Goal: Task Accomplishment & Management: Manage account settings

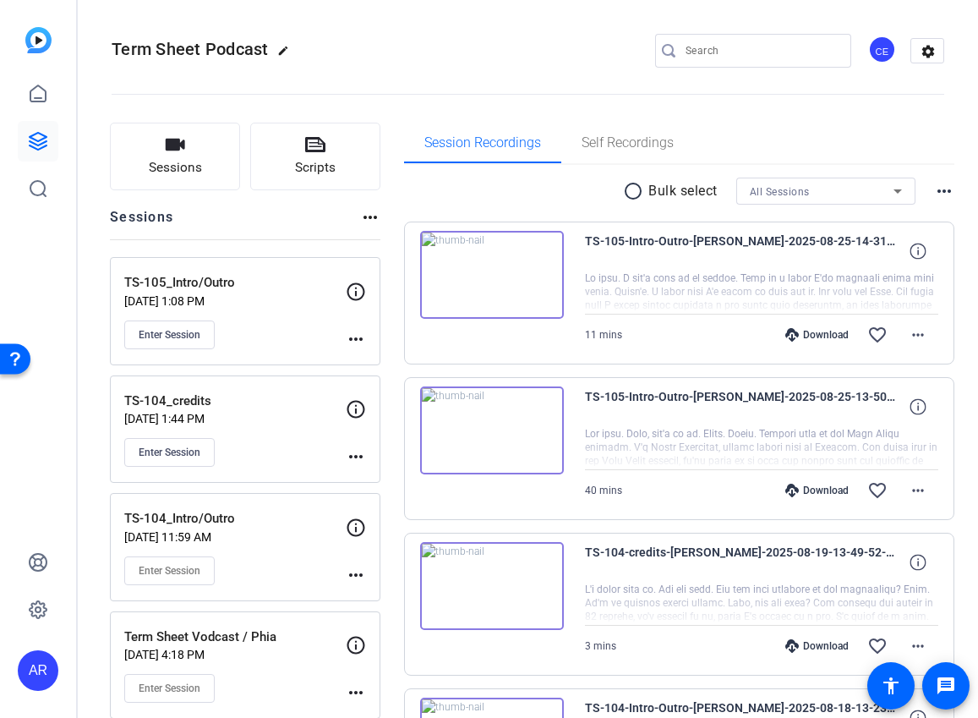
click at [752, 271] on div at bounding box center [761, 292] width 353 height 42
click at [741, 312] on div at bounding box center [761, 292] width 353 height 42
click at [918, 333] on mat-icon "more_horiz" at bounding box center [918, 335] width 20 height 20
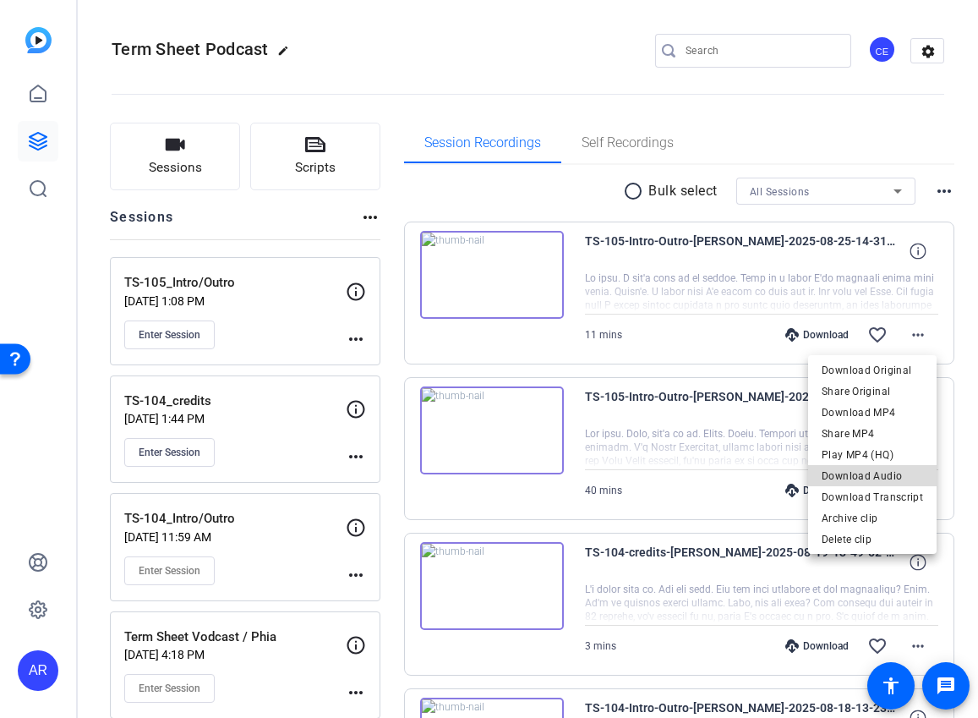
click at [883, 469] on span "Download Audio" at bounding box center [872, 476] width 101 height 20
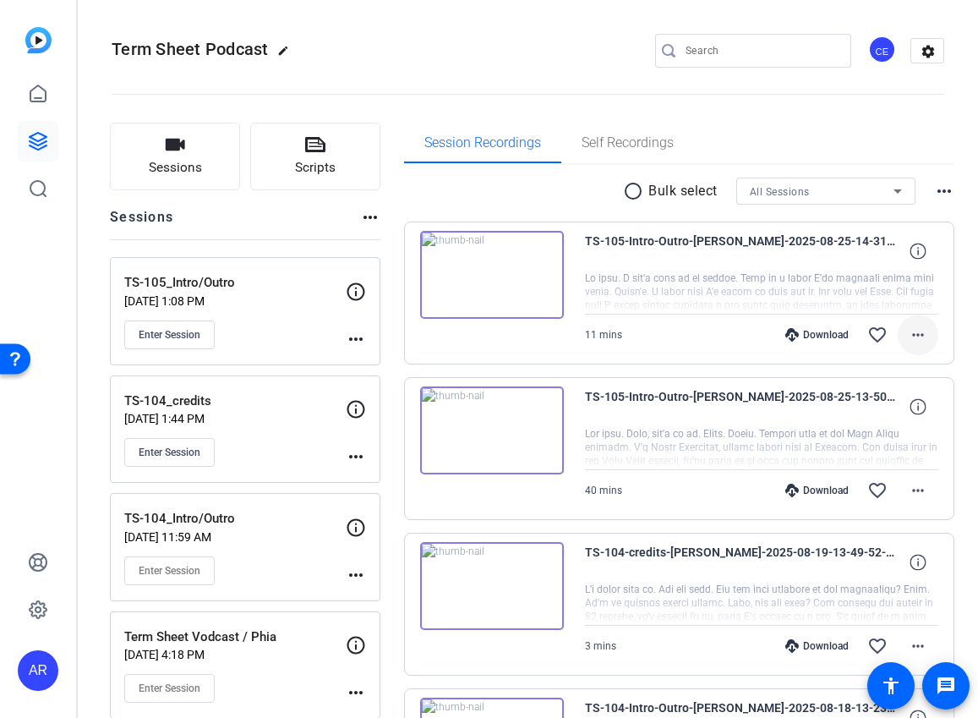
click at [918, 336] on mat-icon "more_horiz" at bounding box center [918, 335] width 20 height 20
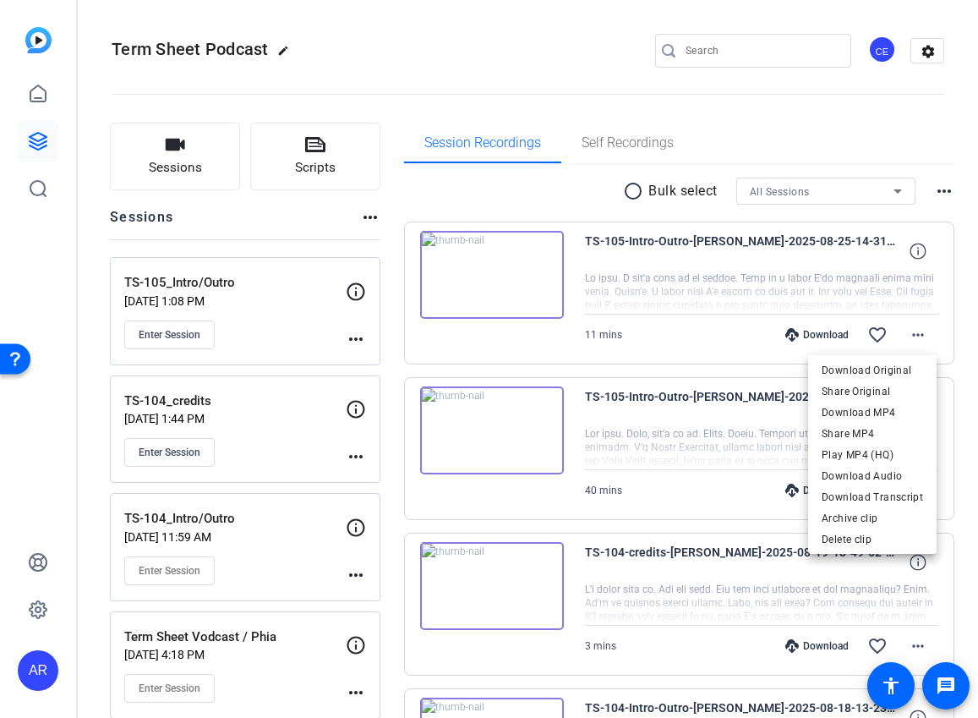
click at [663, 393] on div at bounding box center [489, 359] width 978 height 718
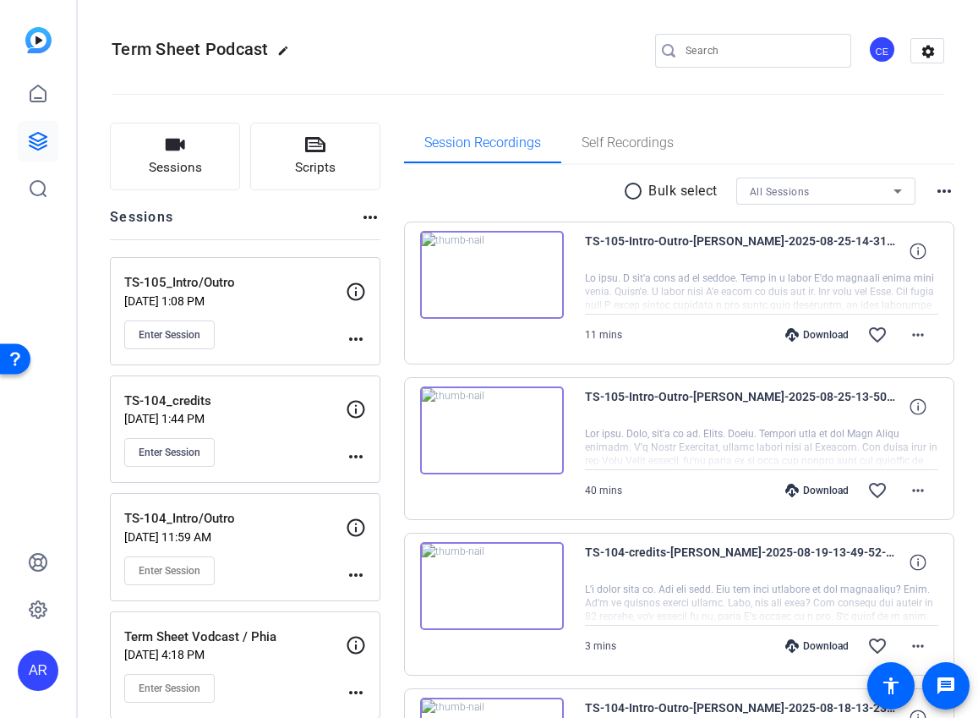
click at [277, 313] on div "TS-105_Intro/Outro Aug 25, 2025 @ 1:08 PM Enter Session" at bounding box center [234, 311] width 221 height 76
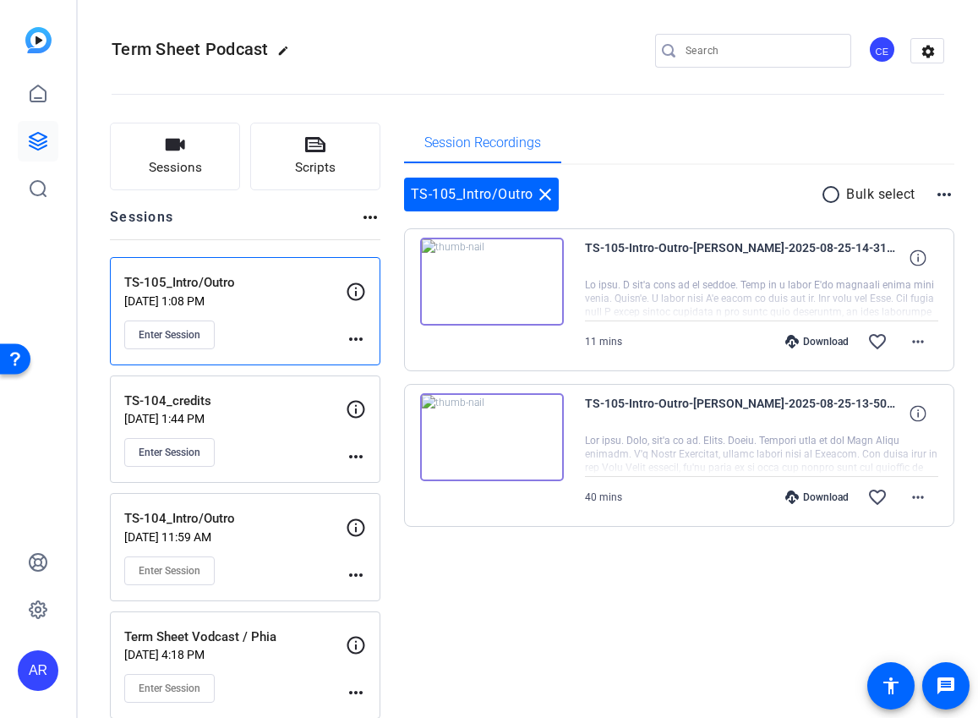
click at [366, 336] on mat-icon "more_horiz" at bounding box center [356, 339] width 20 height 20
click at [937, 186] on div at bounding box center [489, 359] width 978 height 718
click at [937, 196] on mat-icon "more_horiz" at bounding box center [944, 194] width 20 height 20
click at [937, 196] on div at bounding box center [489, 359] width 978 height 718
click at [167, 334] on span "Enter Session" at bounding box center [170, 335] width 62 height 14
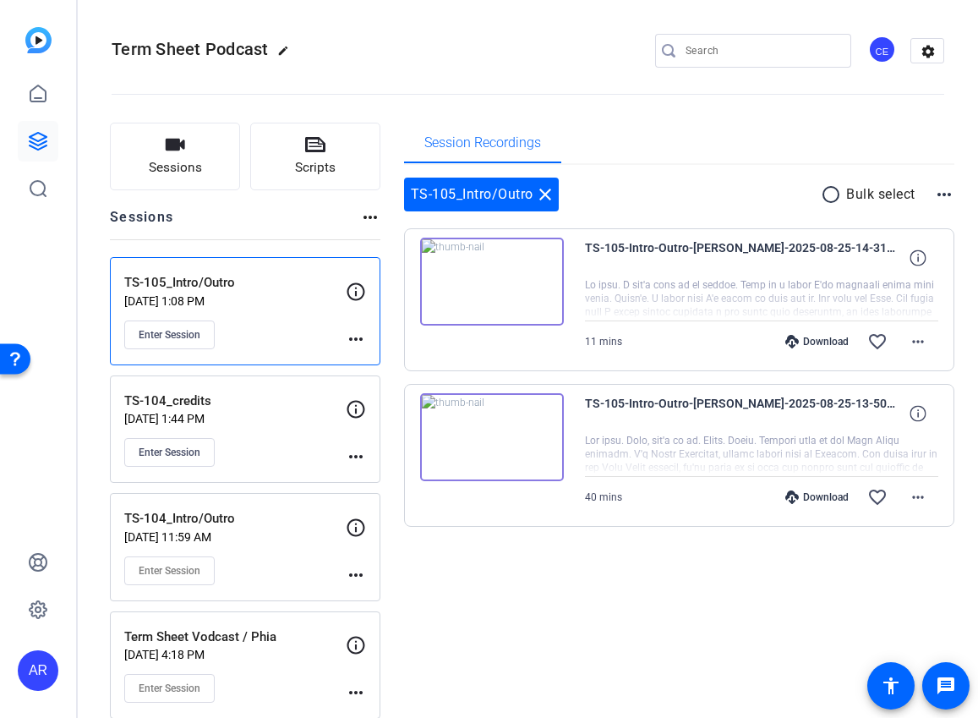
click at [38, 39] on img at bounding box center [38, 40] width 26 height 26
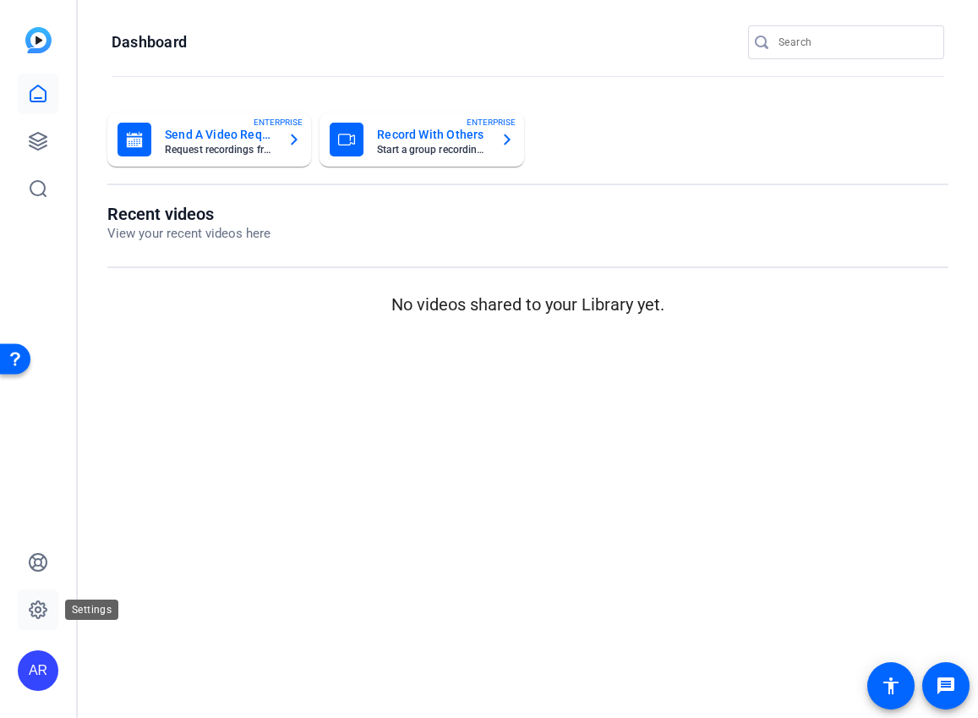
click at [36, 611] on icon at bounding box center [38, 609] width 5 height 5
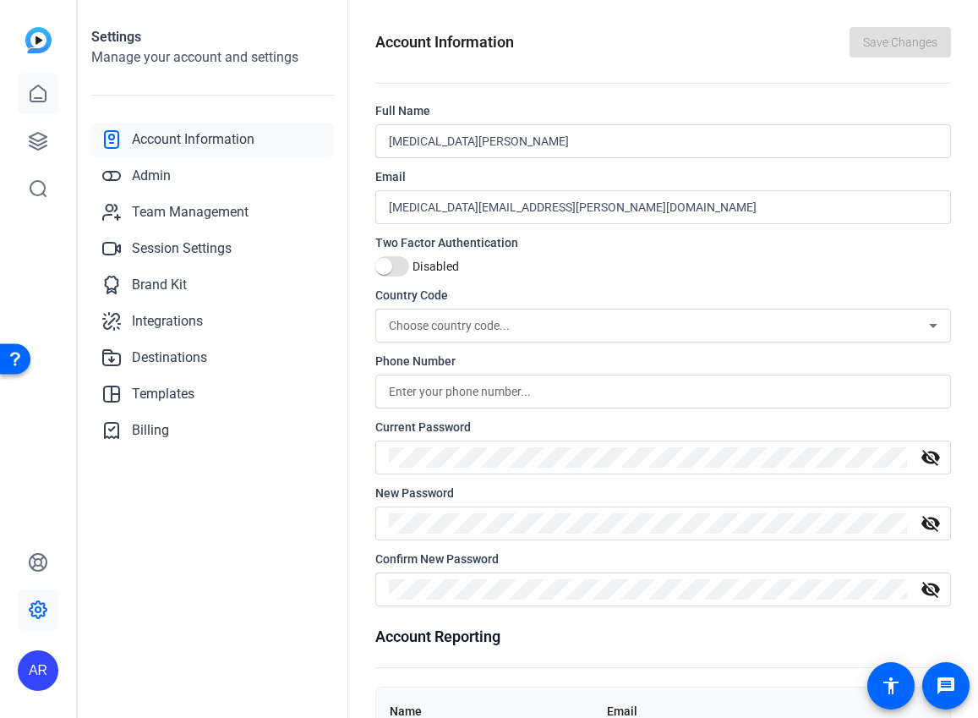
click at [36, 99] on icon at bounding box center [38, 94] width 20 height 20
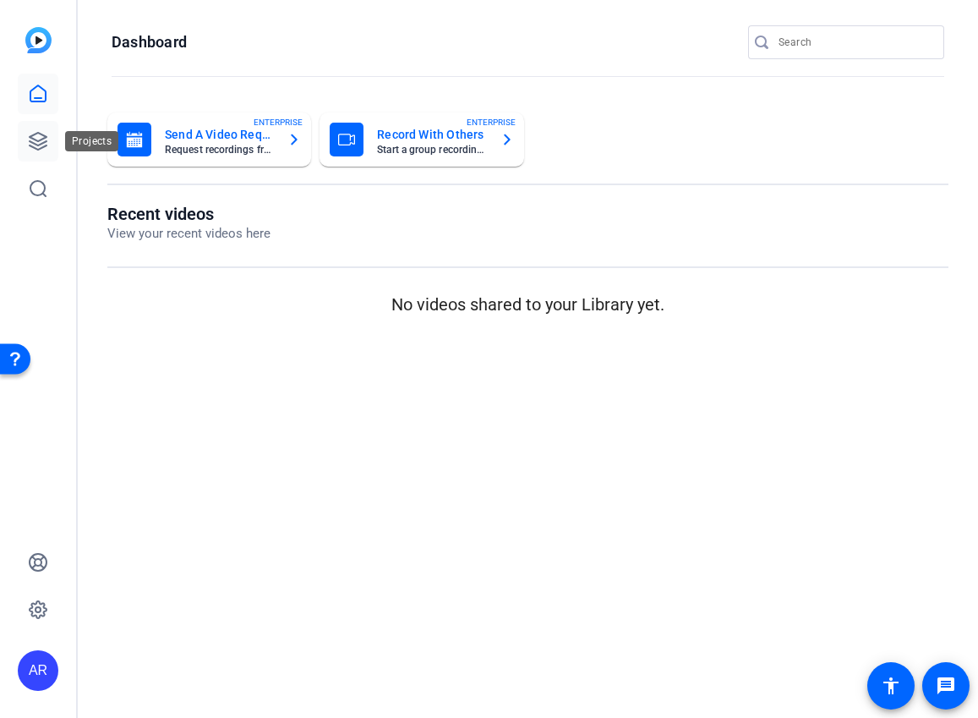
click at [42, 137] on icon at bounding box center [38, 141] width 20 height 20
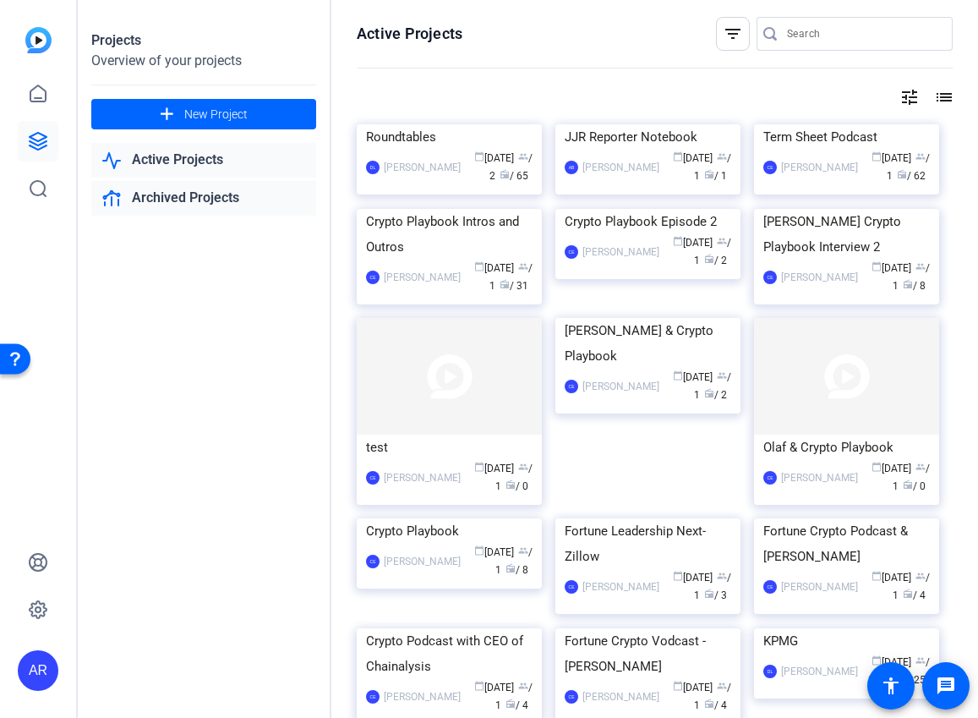
click at [171, 194] on link "Archived Projects" at bounding box center [203, 198] width 225 height 35
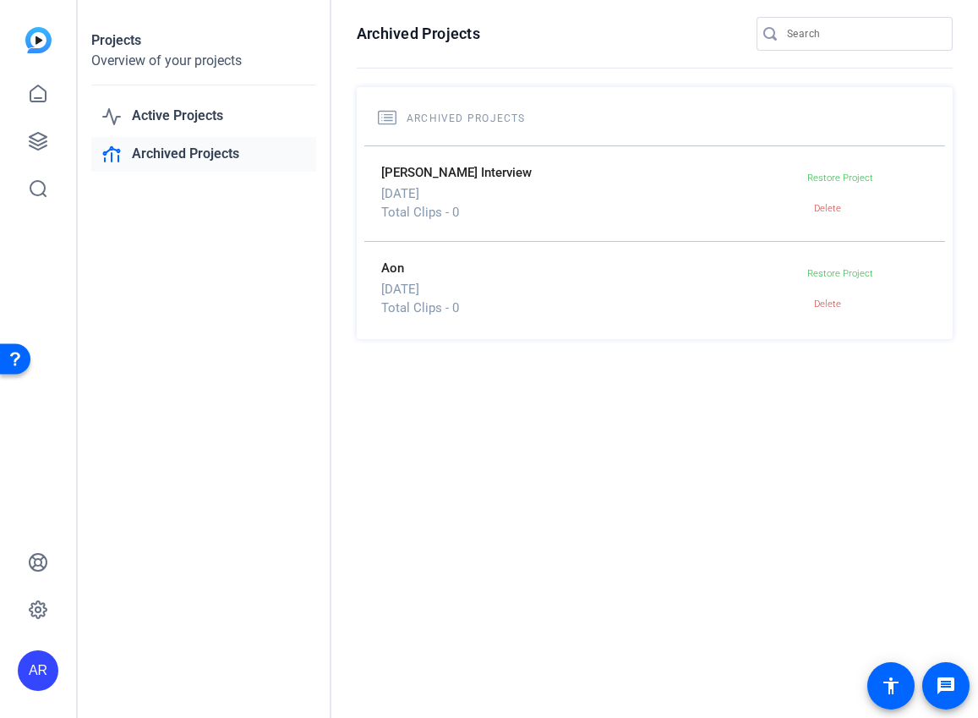
click at [42, 53] on div at bounding box center [38, 118] width 41 height 182
click at [44, 191] on icon at bounding box center [37, 188] width 15 height 15
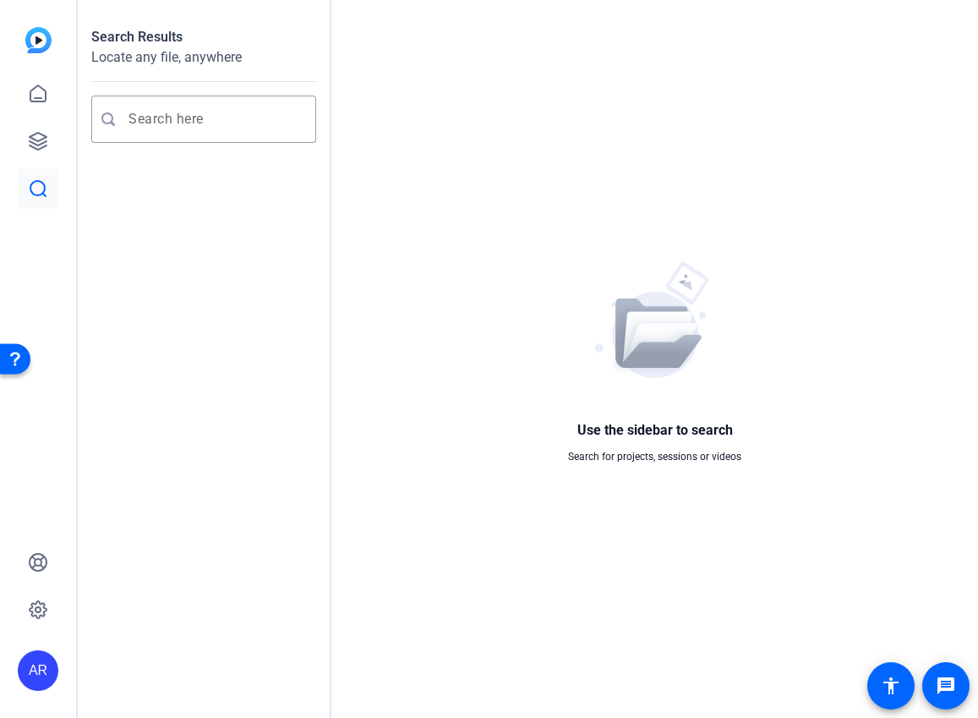
click at [34, 41] on img at bounding box center [38, 40] width 26 height 26
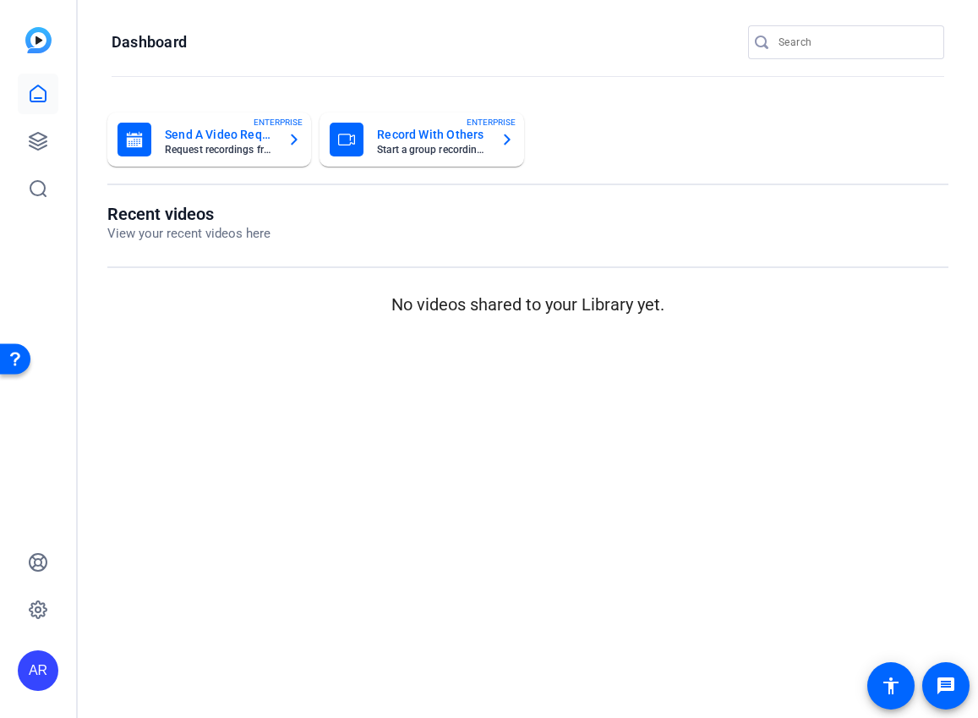
click at [46, 659] on div "AR" at bounding box center [38, 670] width 41 height 41
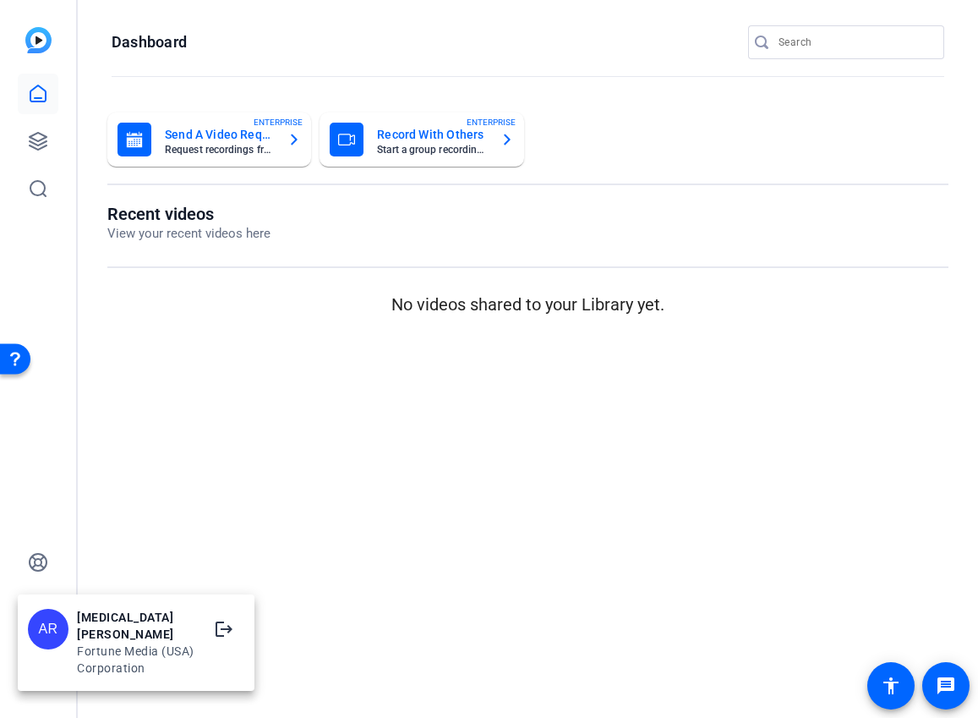
click at [64, 634] on div "AR" at bounding box center [48, 629] width 41 height 41
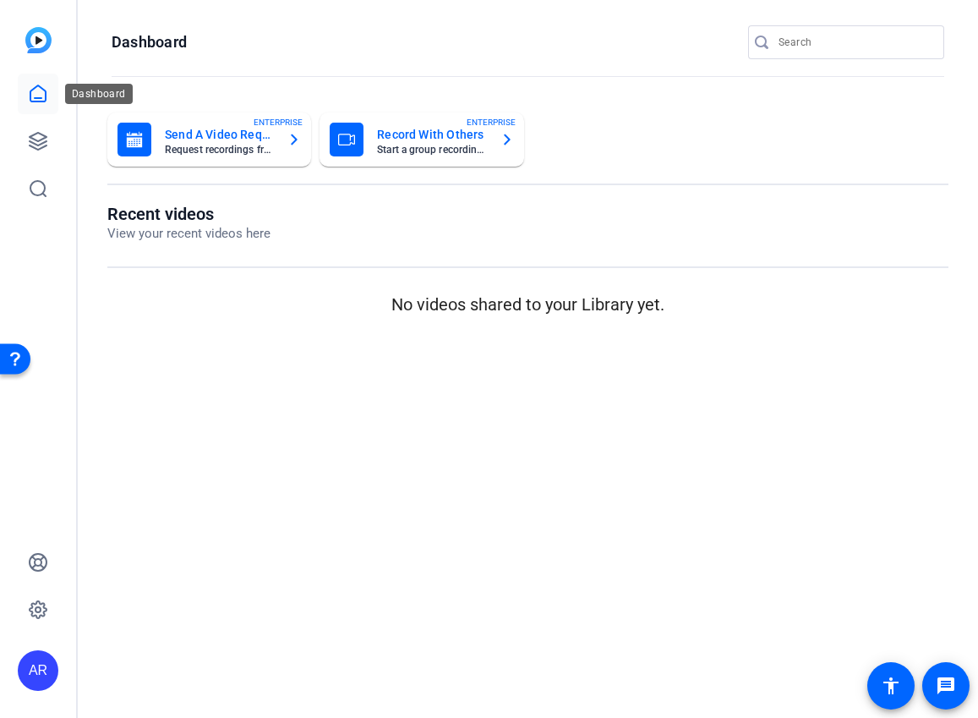
click at [42, 102] on icon at bounding box center [38, 94] width 20 height 20
click at [161, 51] on h1 "Dashboard" at bounding box center [149, 42] width 75 height 20
click at [39, 614] on icon at bounding box center [38, 609] width 20 height 20
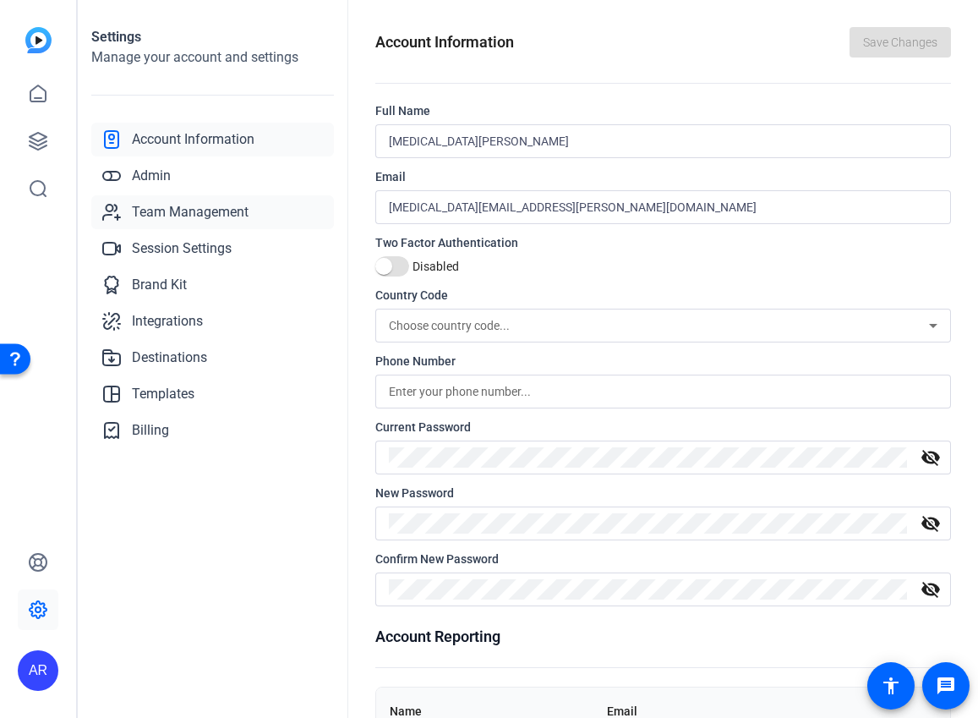
click at [172, 214] on span "Team Management" at bounding box center [190, 212] width 117 height 20
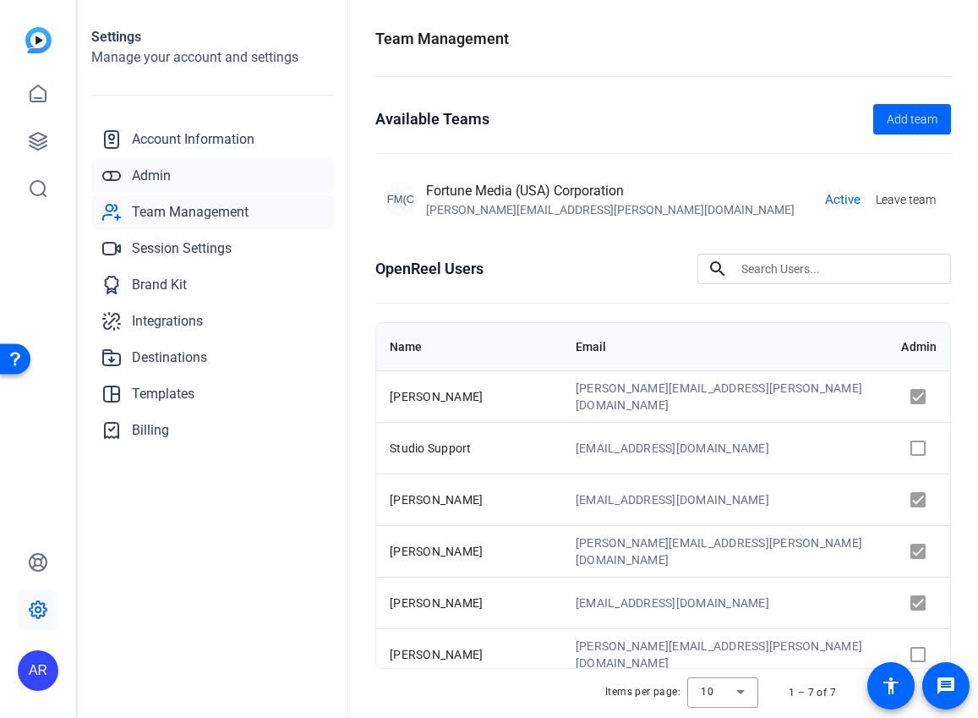
click at [158, 169] on span "Admin" at bounding box center [151, 176] width 39 height 20
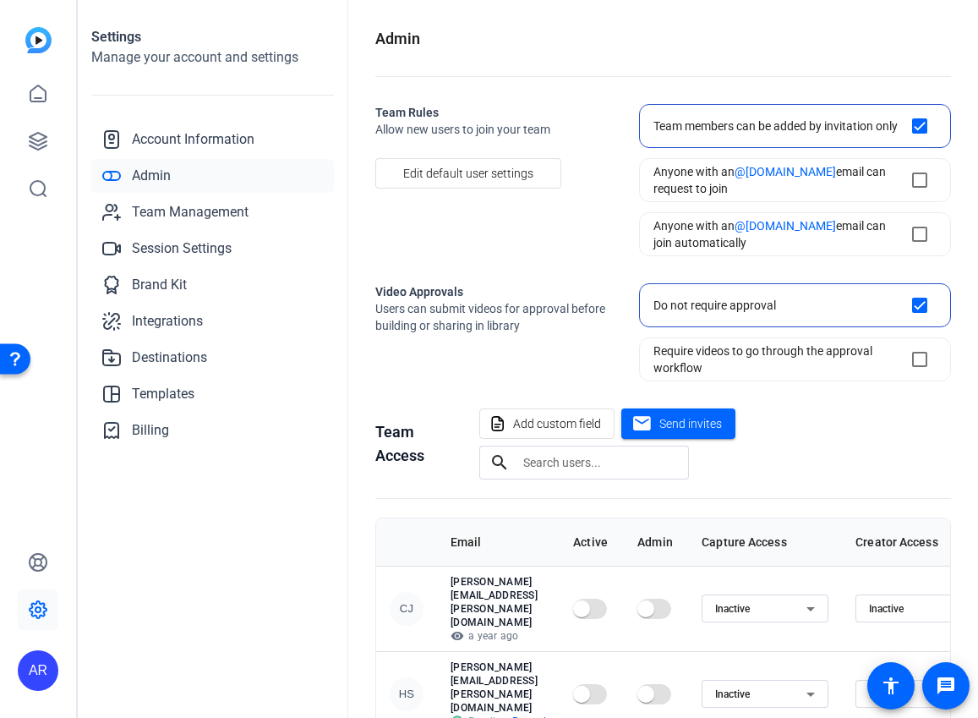
click at [30, 26] on div "AR" at bounding box center [38, 359] width 76 height 718
click at [32, 32] on img at bounding box center [38, 40] width 26 height 26
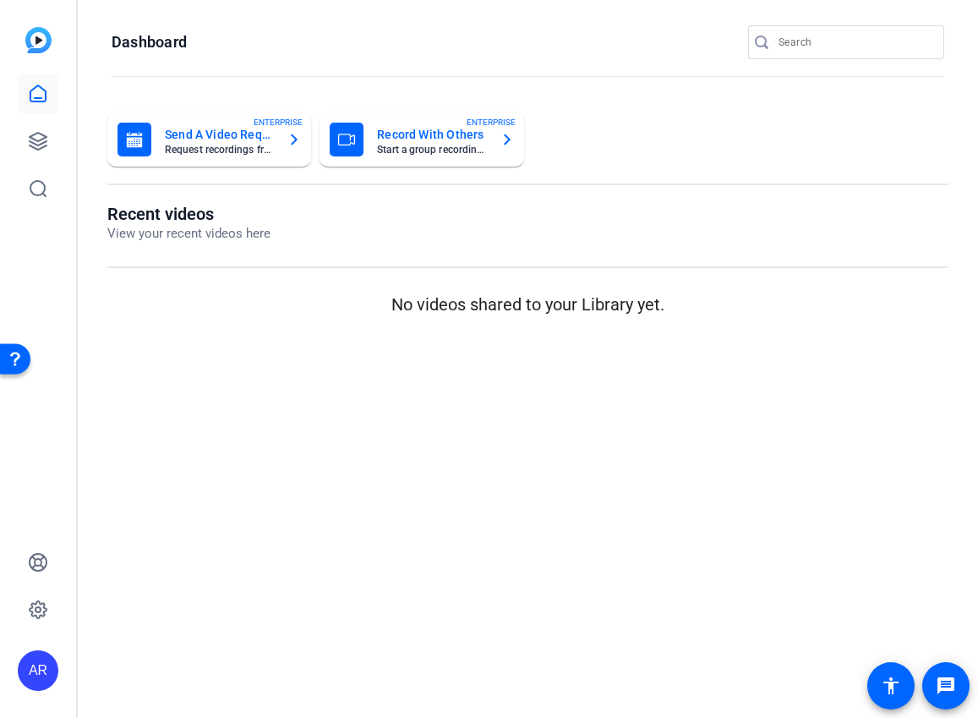
click at [32, 38] on img at bounding box center [38, 40] width 26 height 26
click at [31, 139] on icon at bounding box center [38, 141] width 20 height 20
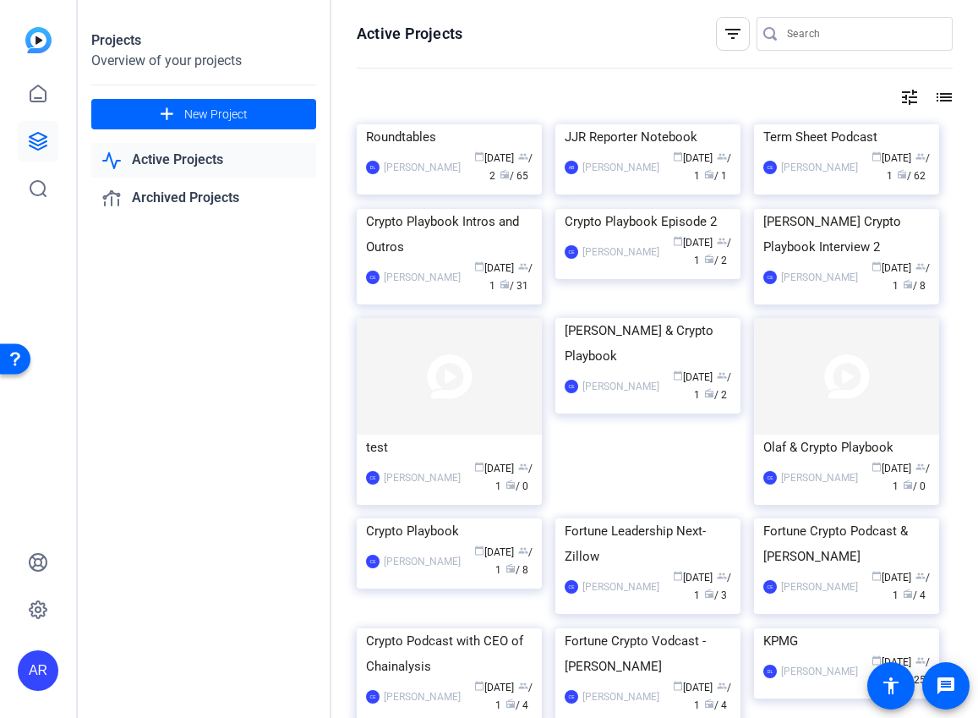
click at [38, 666] on div "AR" at bounding box center [38, 670] width 41 height 41
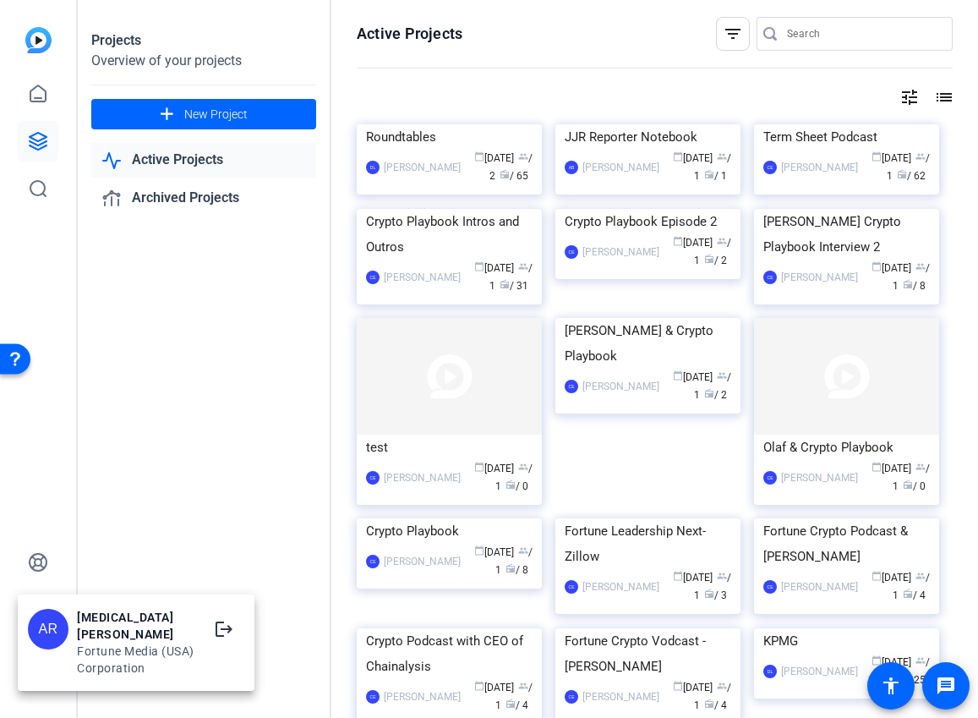
drag, startPoint x: 74, startPoint y: 508, endPoint x: 62, endPoint y: 570, distance: 62.8
click at [74, 508] on div at bounding box center [489, 359] width 978 height 718
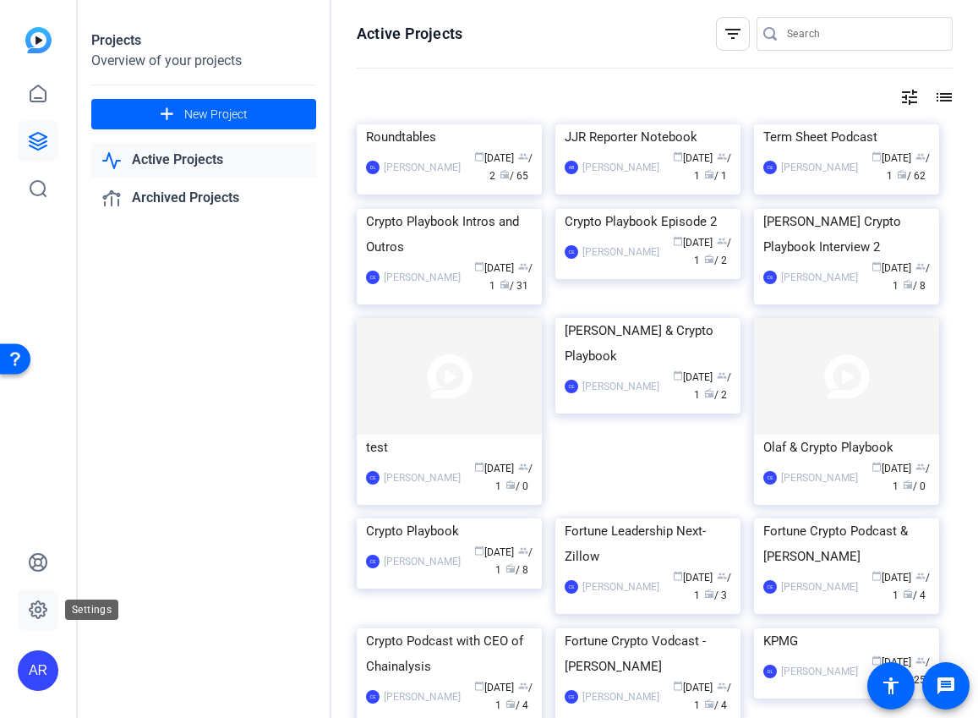
click at [48, 604] on link at bounding box center [38, 609] width 41 height 41
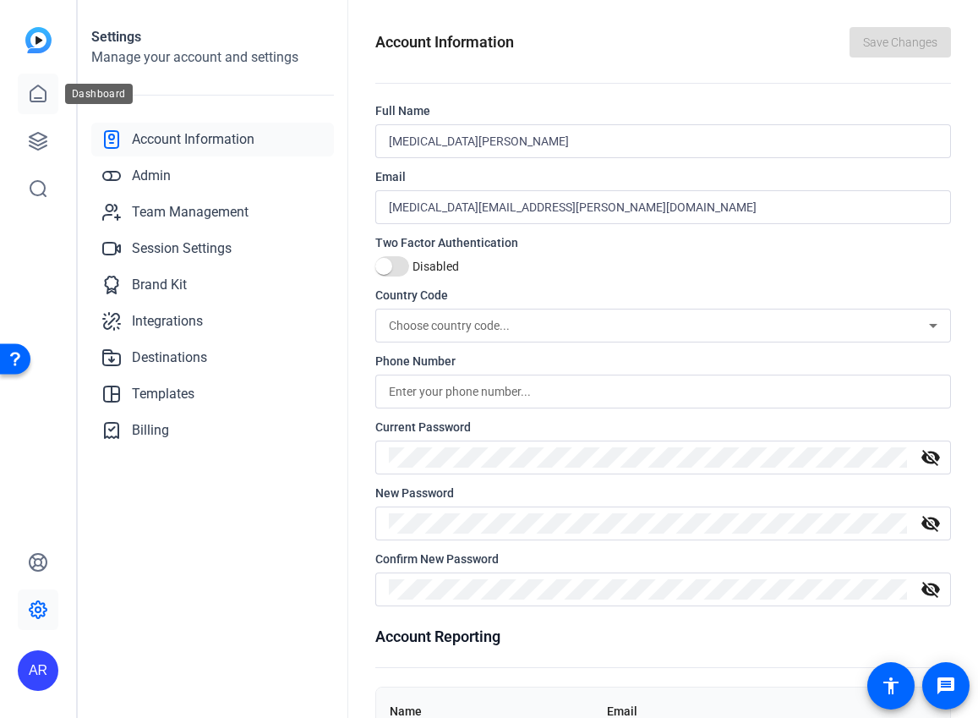
click at [39, 96] on icon at bounding box center [38, 94] width 20 height 20
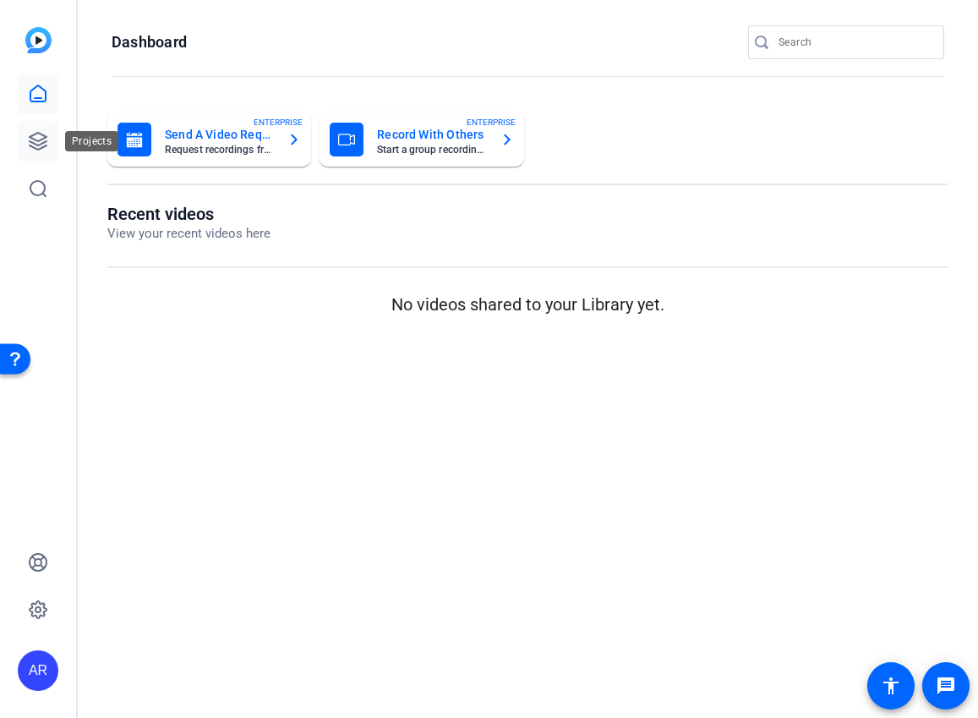
click at [40, 152] on link at bounding box center [38, 141] width 41 height 41
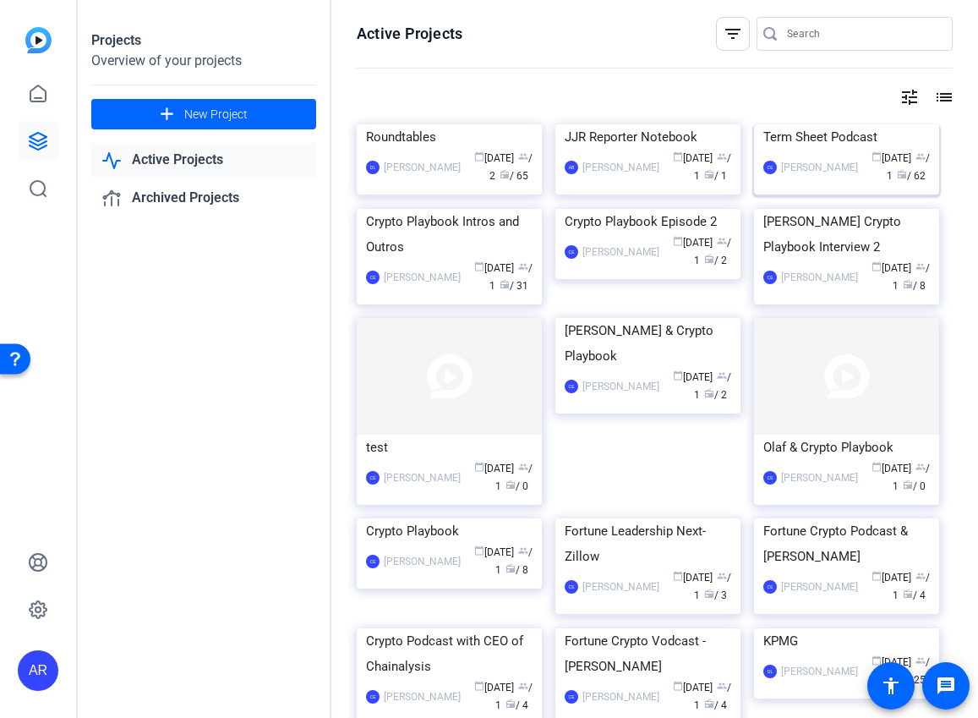
click at [828, 150] on div "Term Sheet Podcast" at bounding box center [846, 136] width 167 height 25
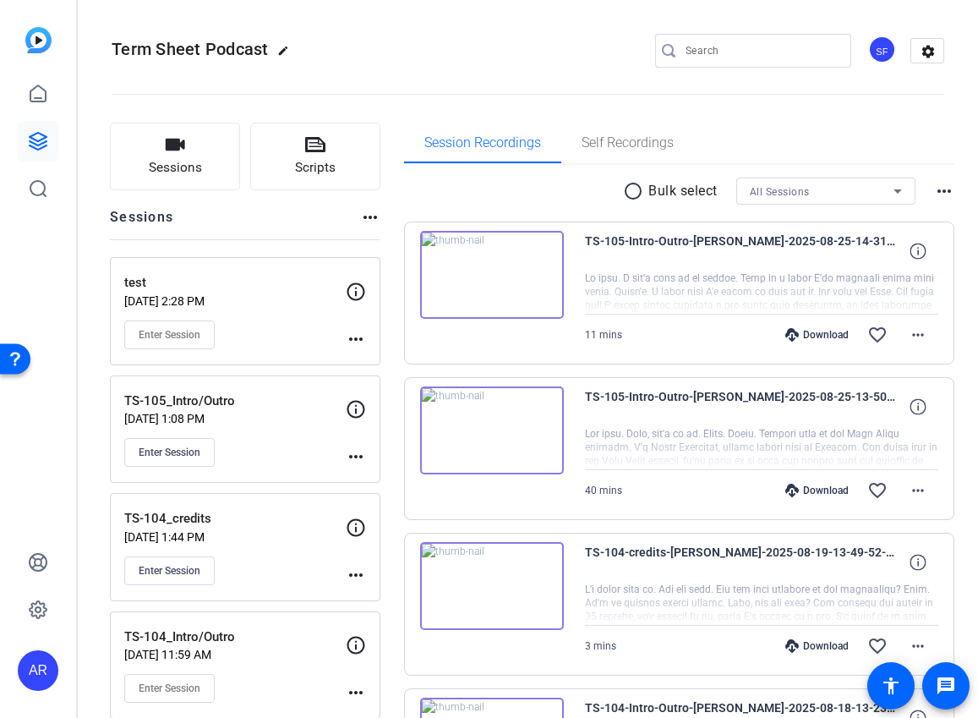
click at [675, 325] on div "11 mins Download favorite_border more_horiz" at bounding box center [761, 334] width 353 height 41
click at [917, 252] on icon at bounding box center [918, 251] width 16 height 16
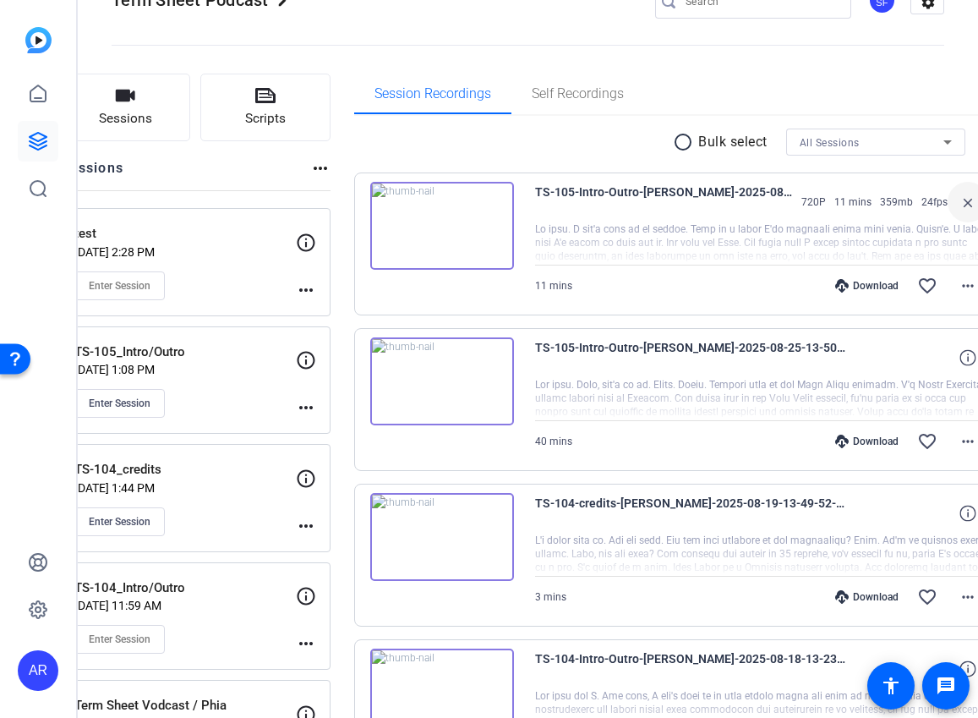
scroll to position [72, 0]
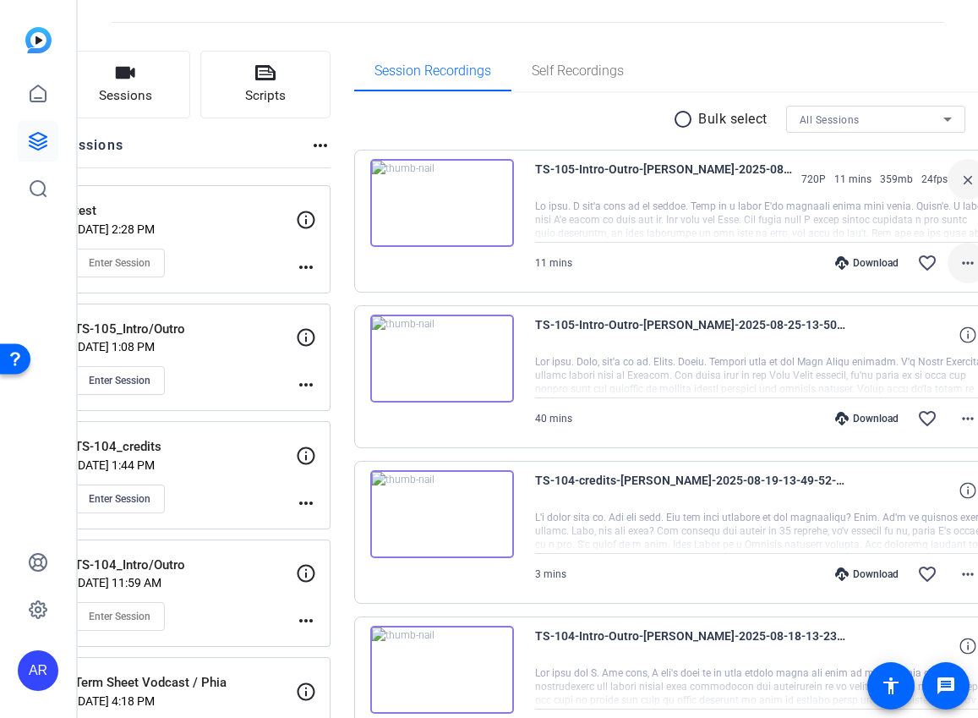
click at [948, 274] on span at bounding box center [968, 263] width 41 height 41
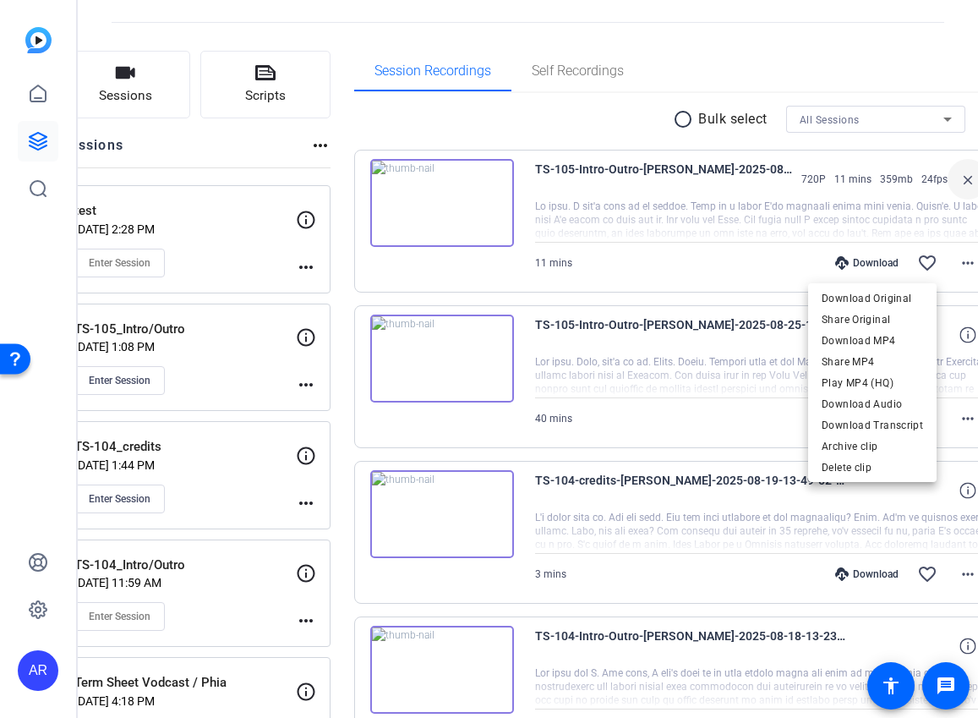
click at [582, 315] on div at bounding box center [489, 359] width 978 height 718
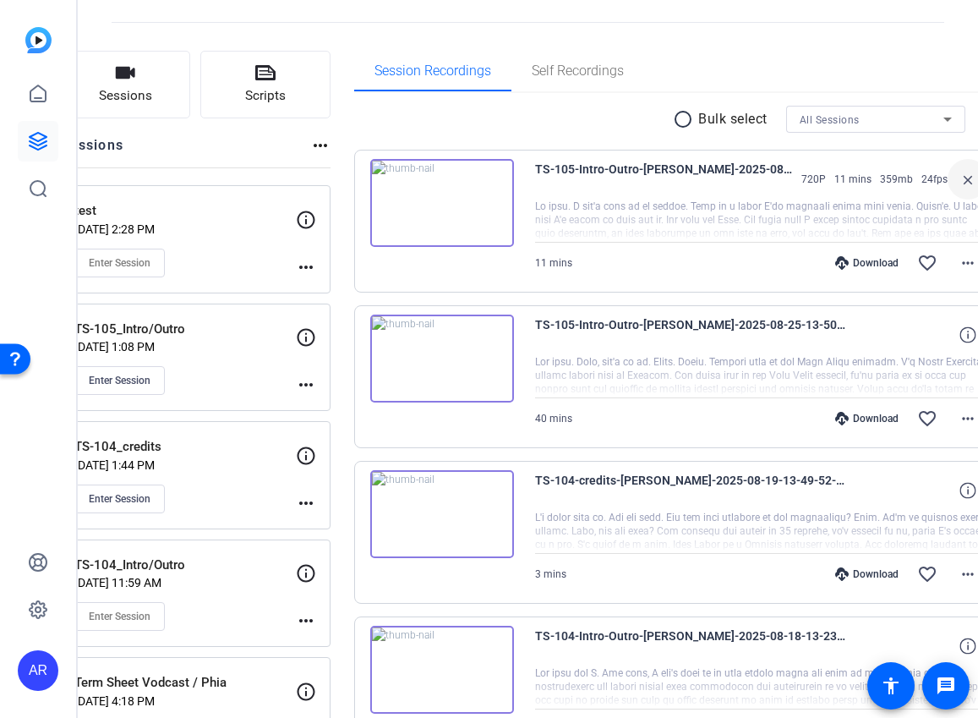
click at [632, 227] on div at bounding box center [761, 220] width 453 height 42
click at [316, 340] on icon at bounding box center [306, 337] width 20 height 20
click at [331, 396] on div "TS-105_Intro/Outro Aug 25, 2025 @ 1:08 PM Enter Session more_horiz" at bounding box center [195, 357] width 271 height 108
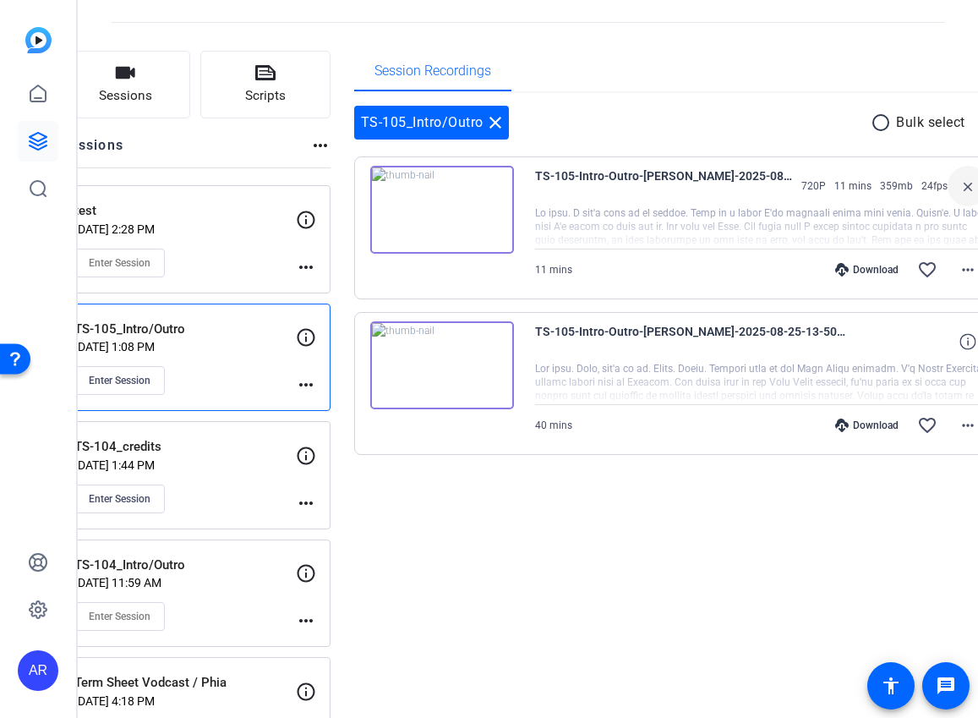
click at [316, 388] on mat-icon "more_horiz" at bounding box center [306, 384] width 20 height 20
click at [406, 412] on span "Edit Session" at bounding box center [410, 410] width 77 height 20
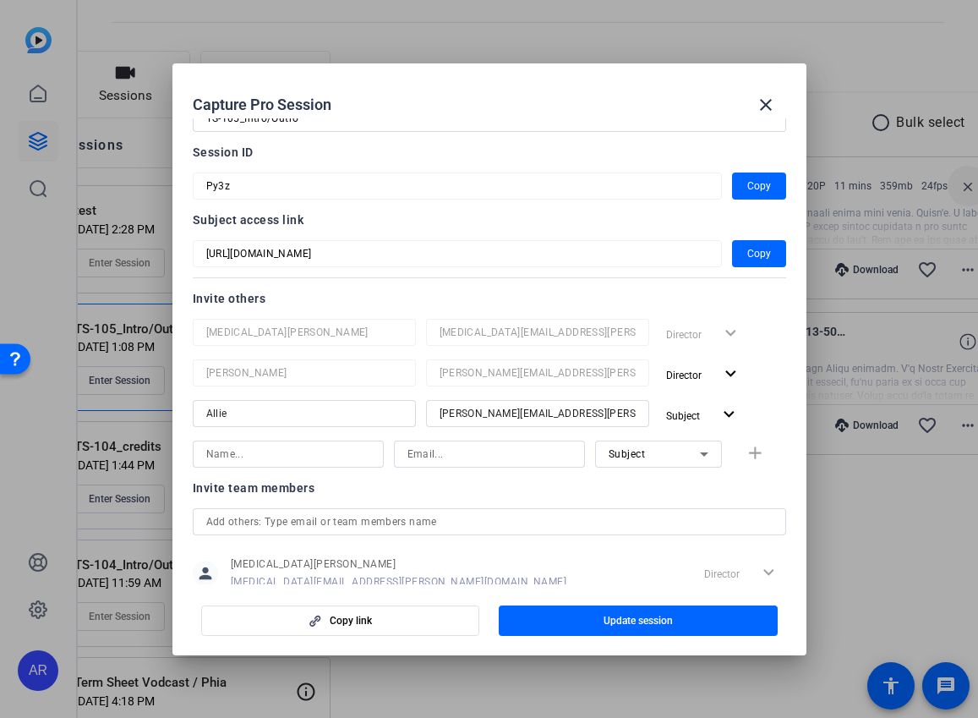
scroll to position [0, 0]
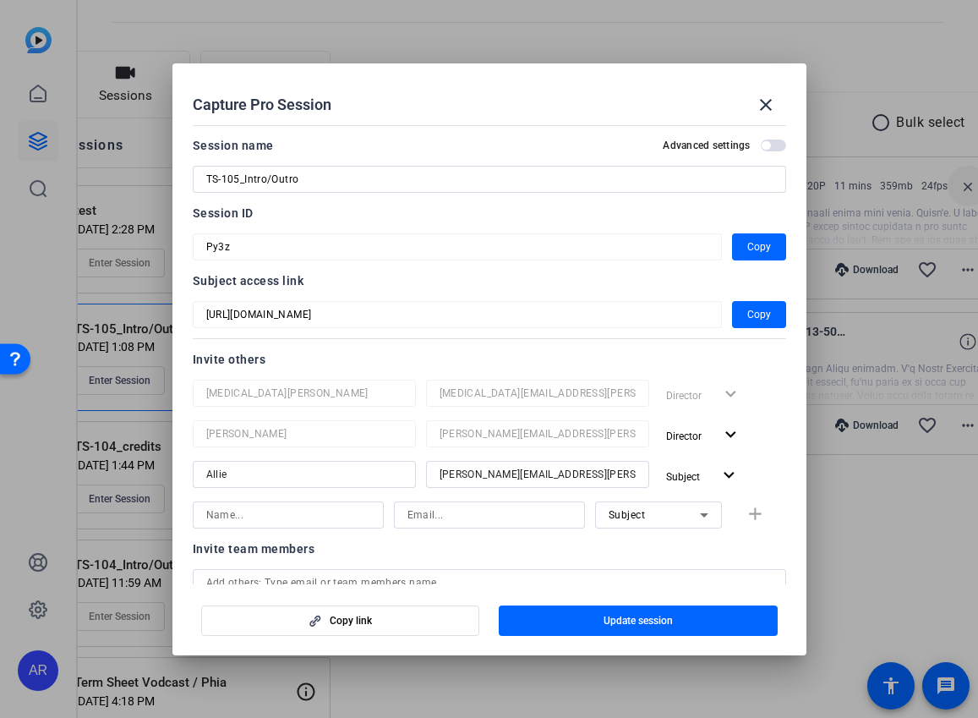
click at [767, 146] on span "button" at bounding box center [766, 145] width 8 height 8
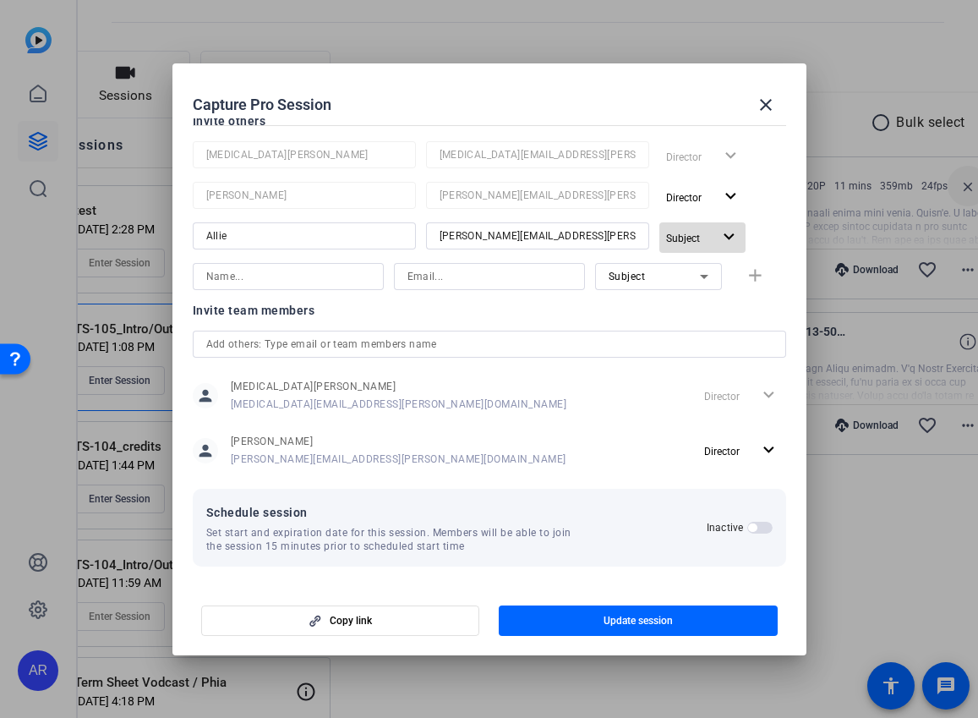
click at [724, 233] on mat-icon "expand_more" at bounding box center [729, 237] width 21 height 21
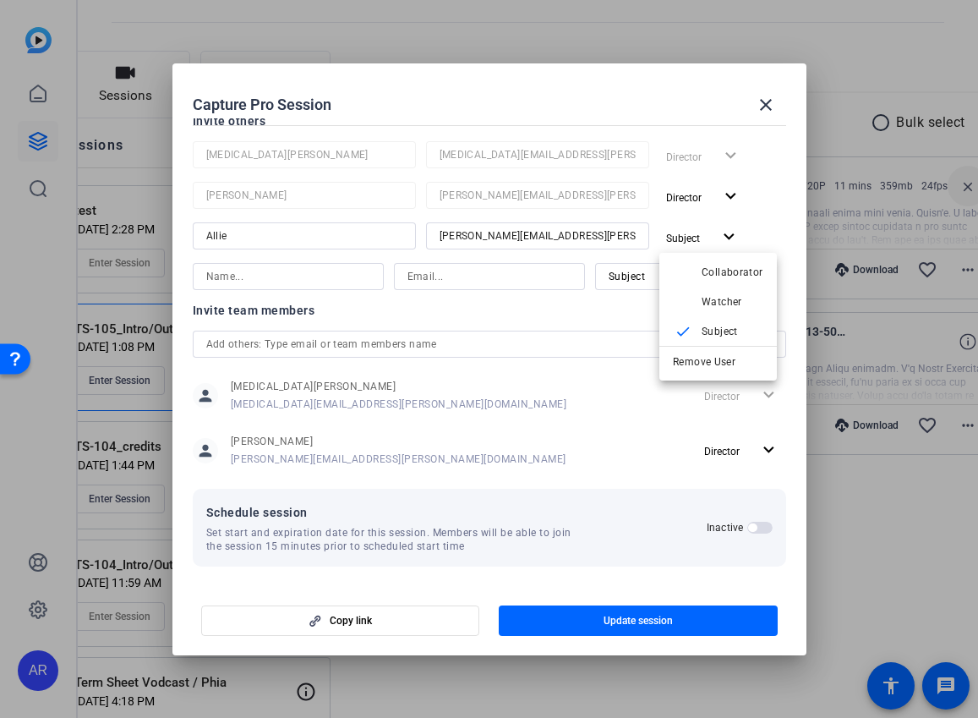
click at [724, 235] on div at bounding box center [489, 359] width 978 height 718
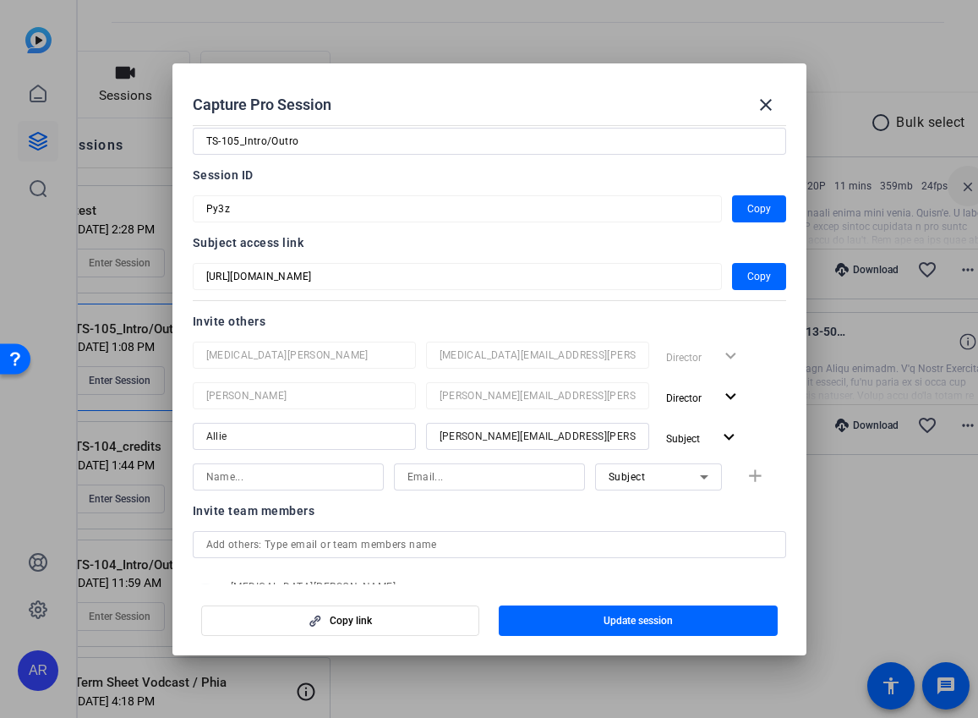
scroll to position [0, 0]
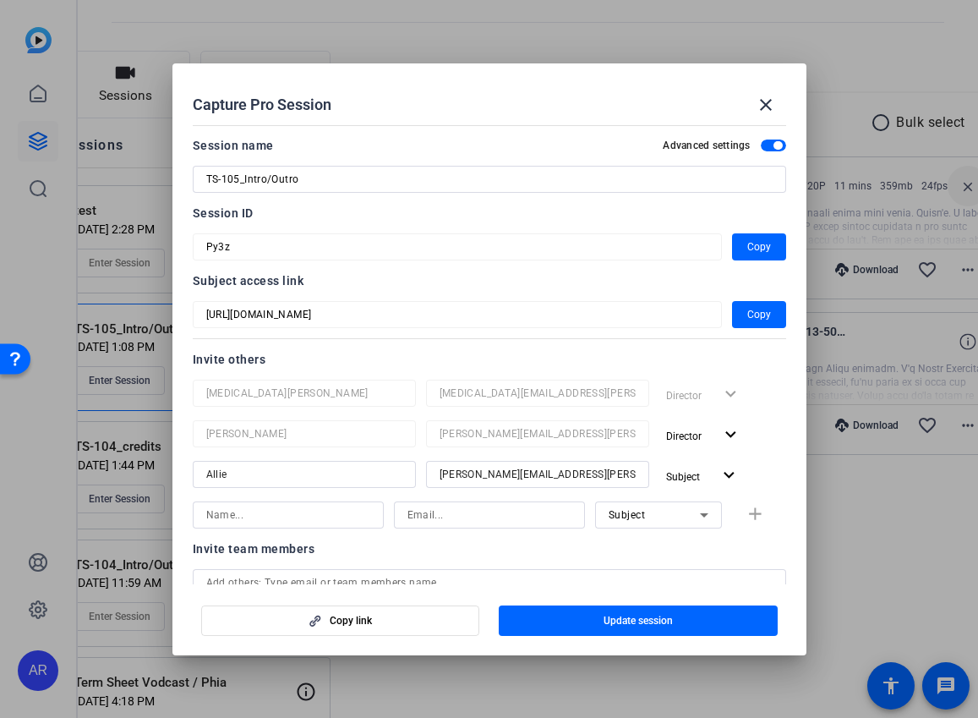
click at [770, 138] on mat-slide-toggle "Advanced settings" at bounding box center [724, 145] width 123 height 20
click at [774, 143] on span "button" at bounding box center [777, 145] width 8 height 8
click at [766, 112] on mat-icon "close" at bounding box center [766, 105] width 20 height 20
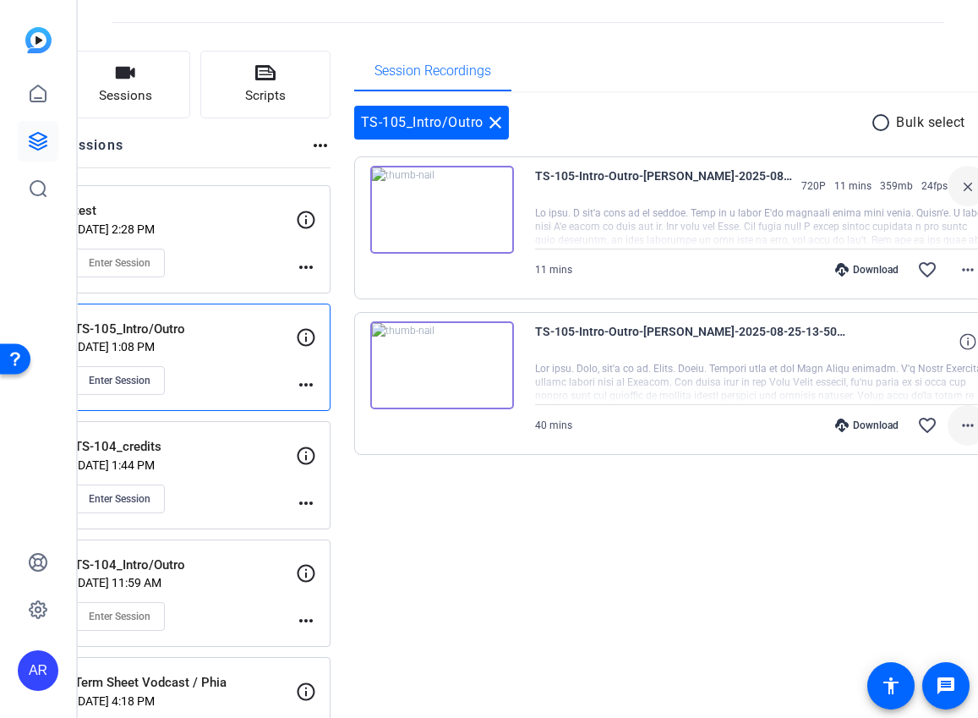
click at [958, 423] on mat-icon "more_horiz" at bounding box center [968, 425] width 20 height 20
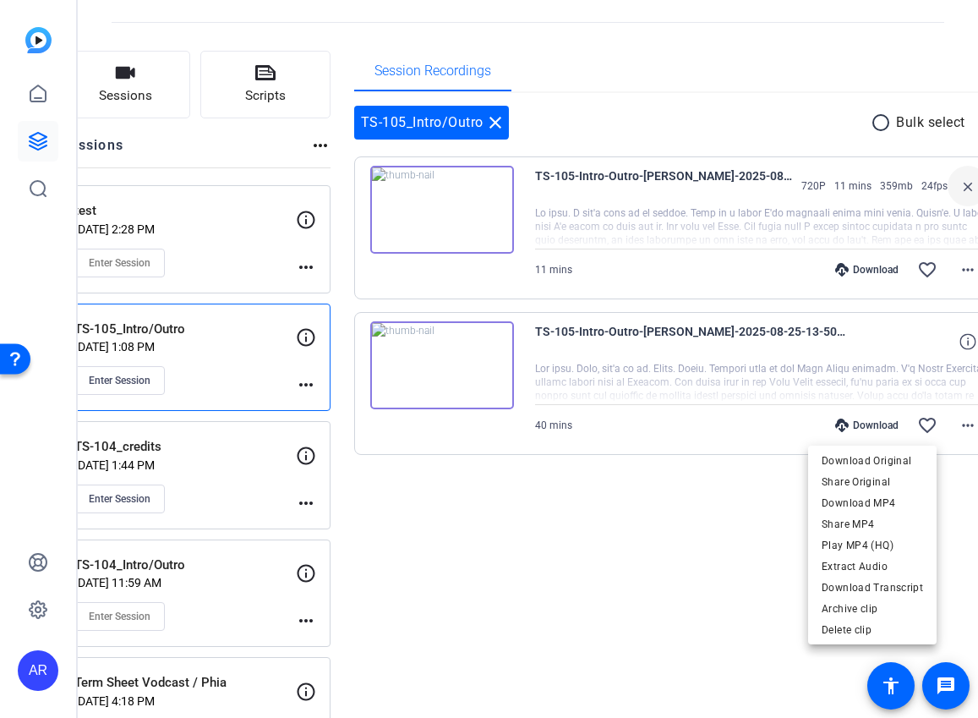
click at [593, 658] on div at bounding box center [489, 359] width 978 height 718
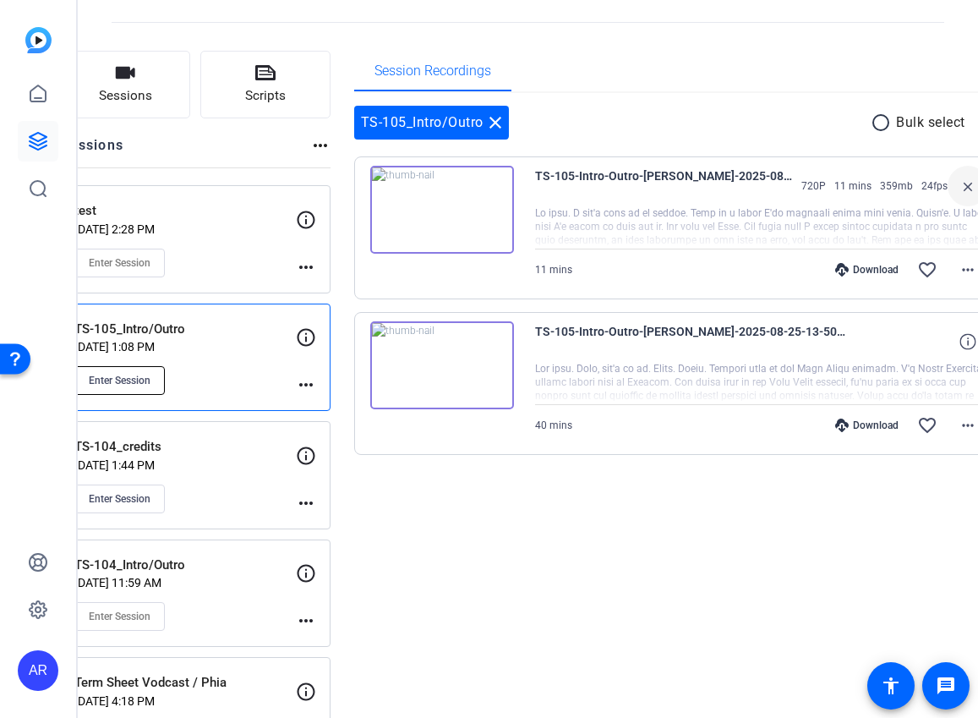
click at [165, 390] on button "Enter Session" at bounding box center [119, 380] width 90 height 29
click at [274, 259] on div "Enter Session" at bounding box center [184, 263] width 221 height 29
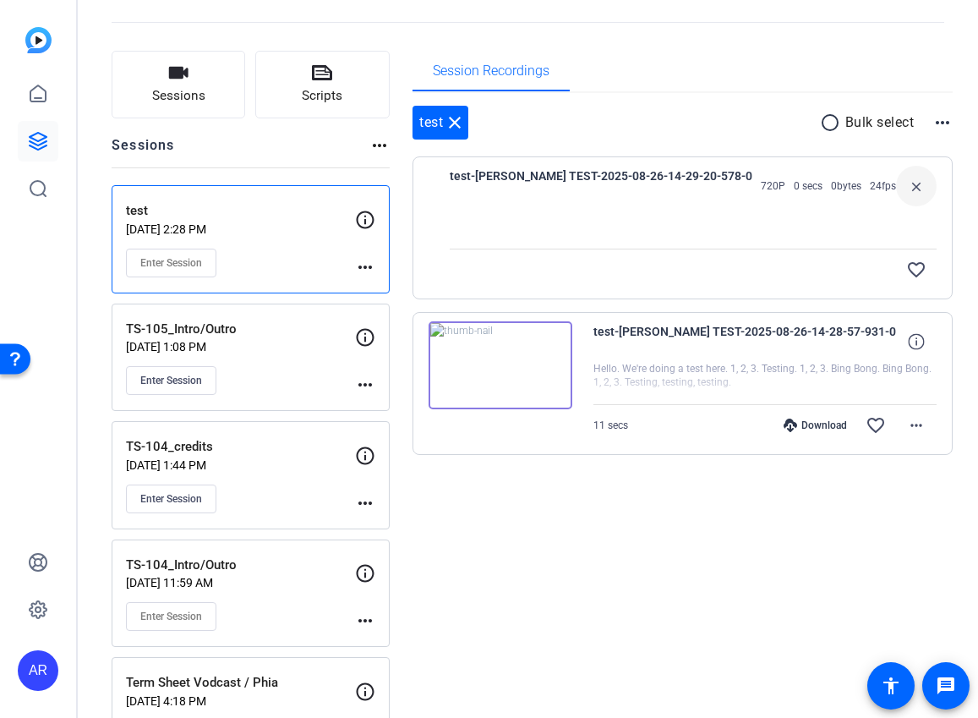
click at [247, 384] on div "Enter Session" at bounding box center [240, 380] width 229 height 29
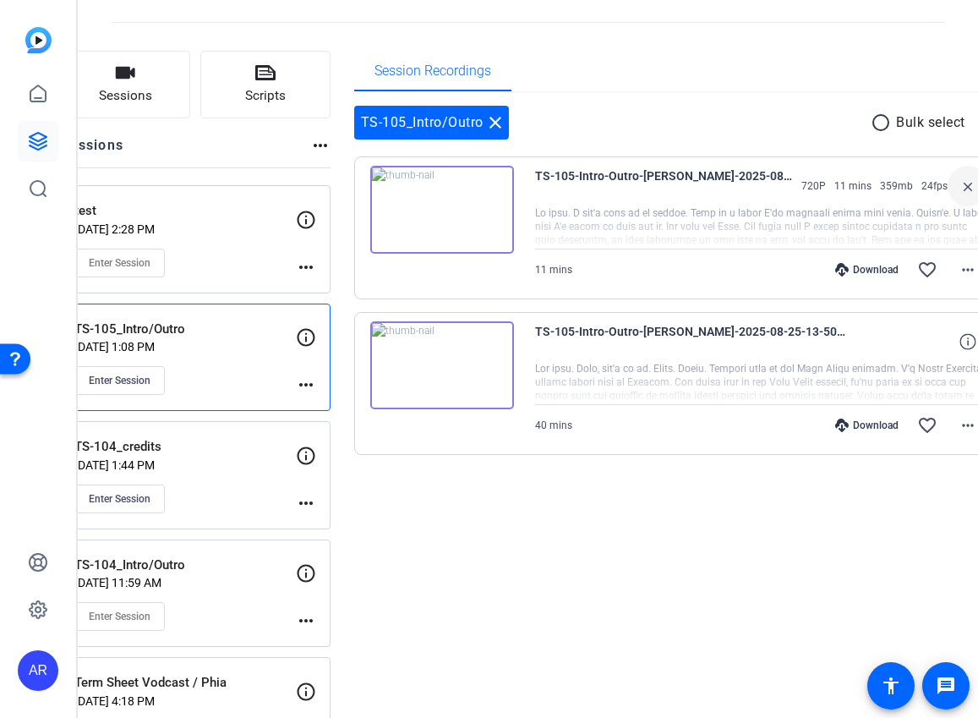
click at [977, 116] on mat-icon "more_horiz" at bounding box center [994, 122] width 20 height 20
click at [631, 529] on div at bounding box center [489, 359] width 978 height 718
